Goal: Complete application form

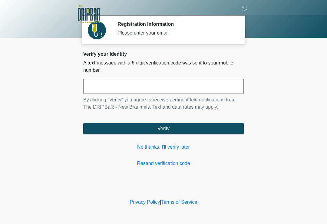
click at [162, 144] on link "No thanks, I'll verify later" at bounding box center [163, 147] width 161 height 7
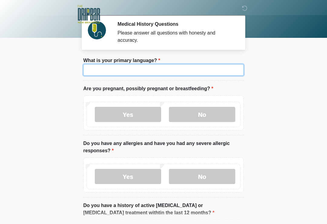
click at [139, 67] on input "What is your primary language?" at bounding box center [163, 70] width 161 height 12
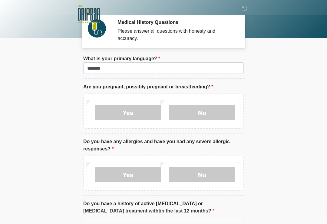
scroll to position [2, 0]
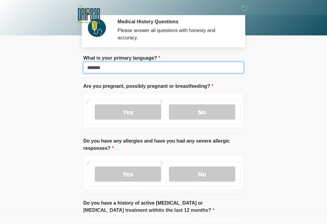
type input "*******"
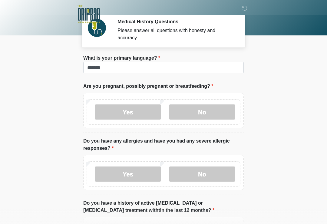
click at [220, 114] on label "No" at bounding box center [202, 112] width 66 height 15
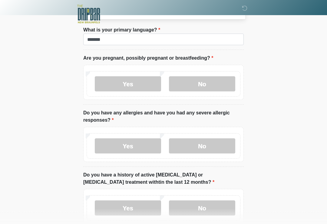
scroll to position [31, 0]
click at [219, 149] on label "No" at bounding box center [202, 146] width 66 height 15
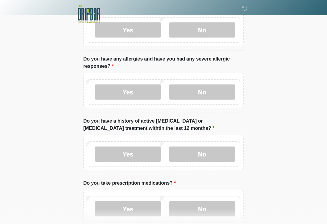
click at [221, 155] on label "No" at bounding box center [202, 154] width 66 height 15
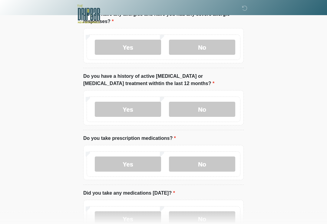
click at [215, 166] on label "No" at bounding box center [202, 164] width 66 height 15
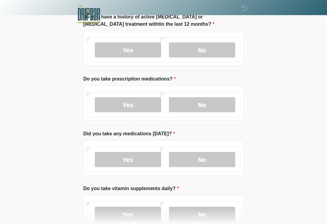
scroll to position [189, 0]
click at [150, 157] on label "Yes" at bounding box center [128, 159] width 66 height 15
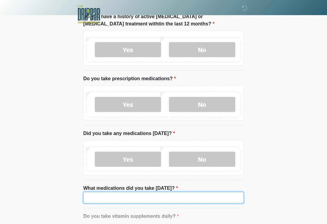
click at [176, 196] on input "What medications did you take today?" at bounding box center [163, 198] width 161 height 12
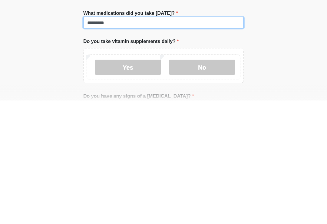
scroll to position [242, 0]
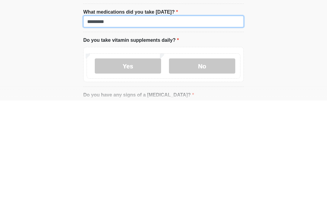
type input "********"
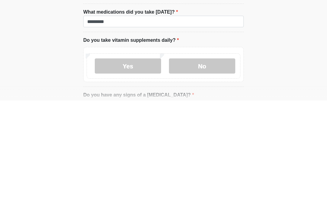
click at [214, 182] on label "No" at bounding box center [202, 189] width 66 height 15
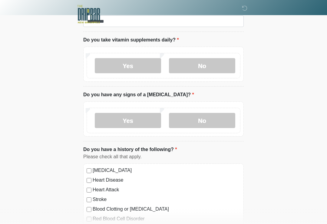
click at [211, 119] on label "No" at bounding box center [202, 120] width 66 height 15
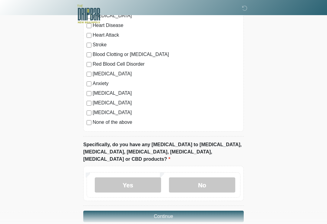
scroll to position [522, 0]
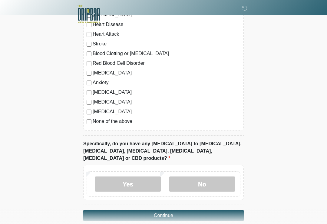
click at [95, 124] on label "None of the above" at bounding box center [167, 121] width 148 height 7
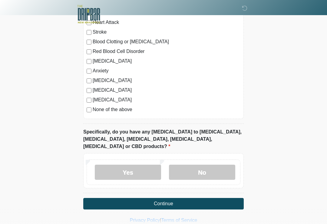
click at [208, 165] on label "No" at bounding box center [202, 172] width 66 height 15
click at [195, 198] on button "Continue" at bounding box center [163, 204] width 161 height 12
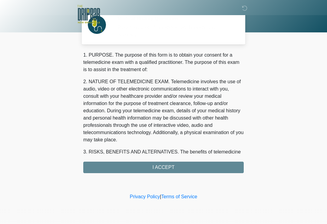
scroll to position [0, 0]
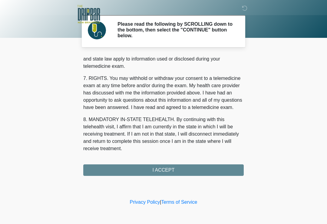
click at [136, 164] on div "1. PURPOSE. The purpose of this form is to obtain your consent for a telemedici…" at bounding box center [163, 115] width 161 height 122
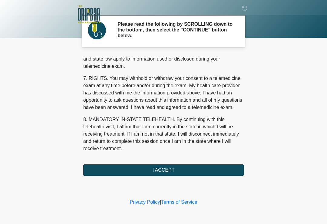
click at [136, 164] on div "1. PURPOSE. The purpose of this form is to obtain your consent for a telemedici…" at bounding box center [163, 115] width 161 height 122
click at [155, 173] on button "I ACCEPT" at bounding box center [163, 171] width 161 height 12
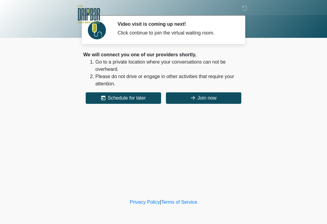
click at [193, 104] on button "Join now" at bounding box center [204, 98] width 76 height 12
